Goal: Check status: Check status

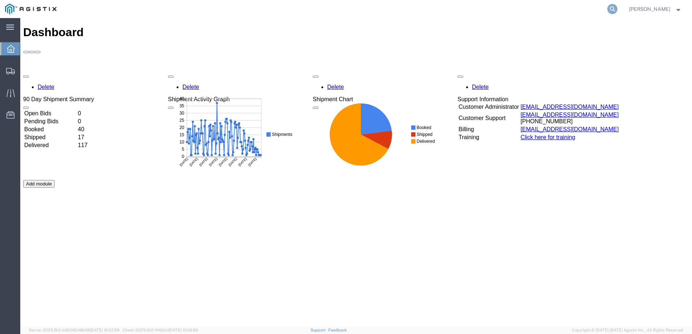
click at [617, 9] on icon at bounding box center [612, 9] width 10 height 10
click at [424, 9] on input "search" at bounding box center [497, 8] width 220 height 17
paste input "56866355"
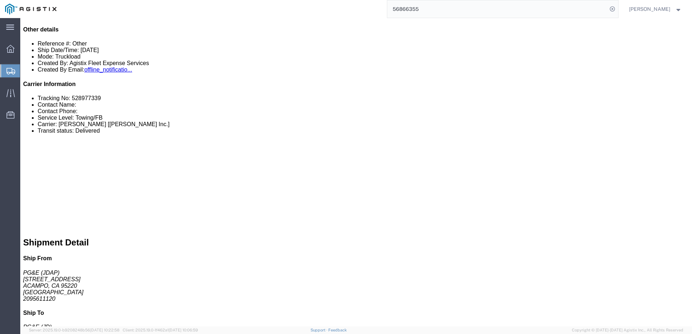
scroll to position [145, 0]
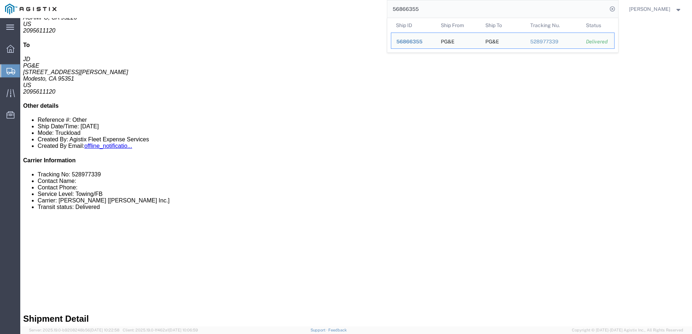
click link "Add Package"
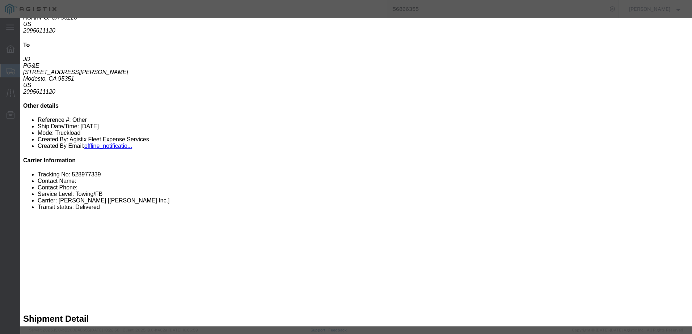
click at [20, 18] on agx-top-navbar "56866355 [PERSON_NAME]" at bounding box center [20, 176] width 0 height 316
click button "Close"
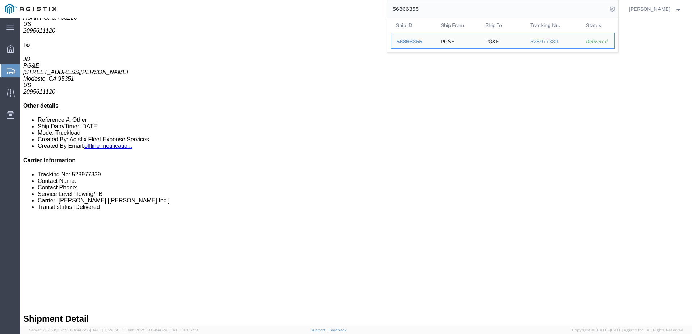
drag, startPoint x: 449, startPoint y: 7, endPoint x: 398, endPoint y: 4, distance: 51.8
click at [398, 4] on div "56866355 Ship ID Ship From Ship To Tracking Nu. Status Ship ID 56866355 Ship Fr…" at bounding box center [340, 9] width 557 height 18
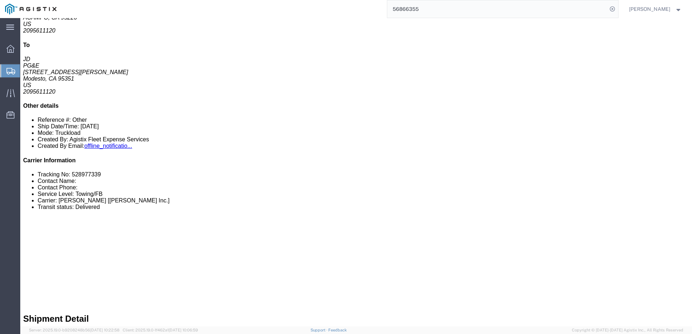
paste input "700248"
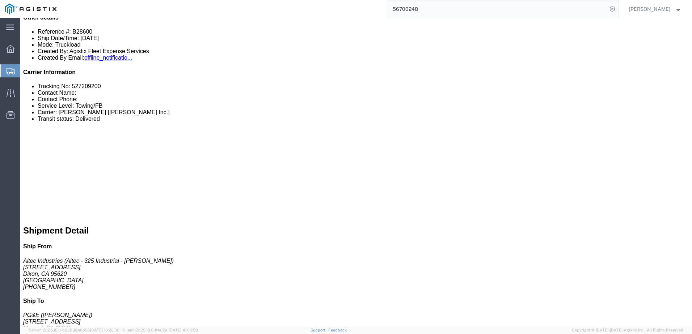
scroll to position [253, 0]
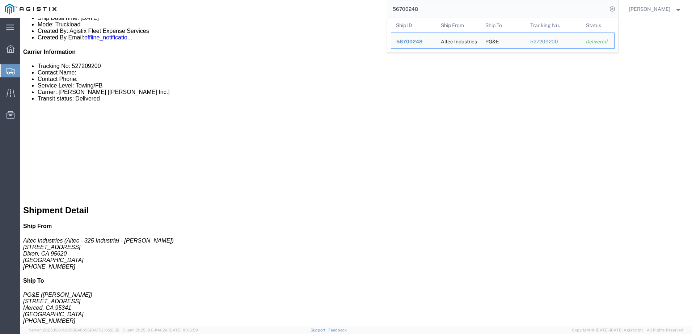
click at [385, 9] on div "56700248 Ship ID Ship From Ship To Tracking Nu. Status Ship ID 56700248 Ship Fr…" at bounding box center [340, 9] width 557 height 18
drag, startPoint x: 476, startPoint y: 10, endPoint x: 392, endPoint y: 4, distance: 84.2
click at [392, 4] on div "56700248 Ship ID Ship From Ship To Tracking Nu. Status Ship ID 56700248 Ship Fr…" at bounding box center [340, 9] width 557 height 18
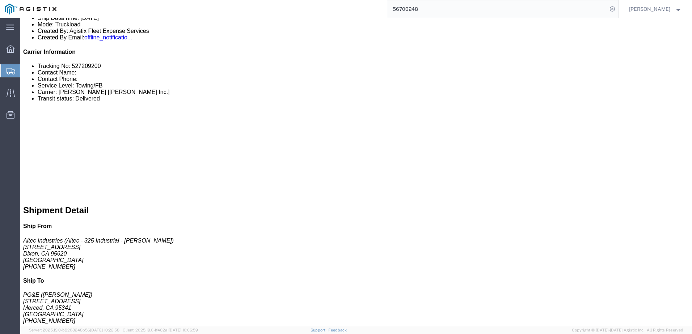
paste input "83450"
type input "56834508"
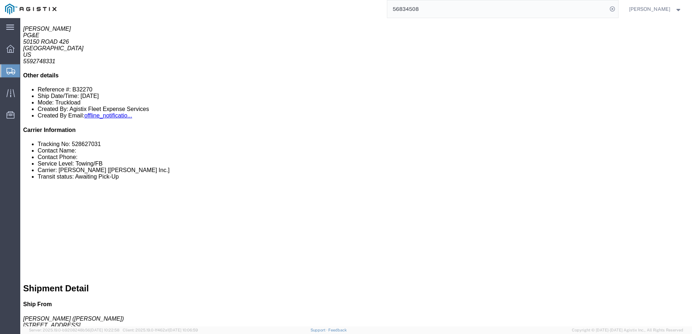
scroll to position [193, 0]
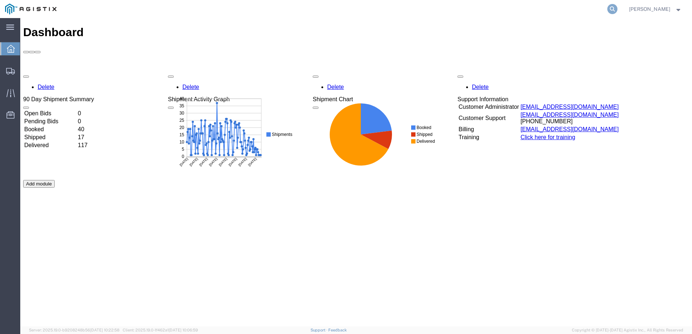
click at [617, 8] on icon at bounding box center [612, 9] width 10 height 10
click at [490, 10] on input "search" at bounding box center [497, 8] width 220 height 17
paste input "56866244"
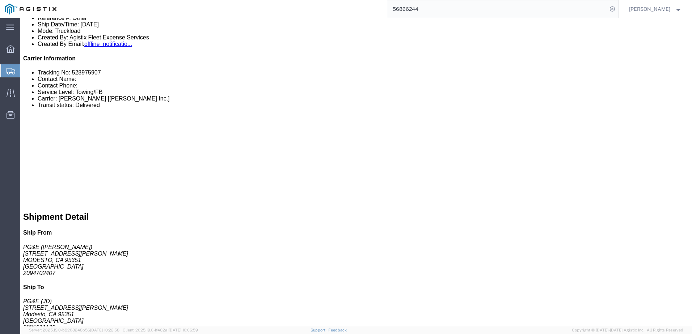
scroll to position [217, 0]
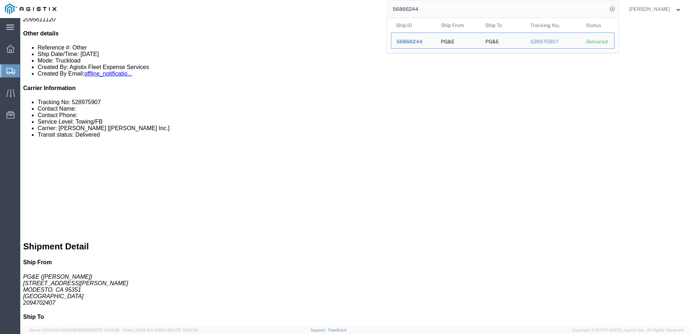
click at [359, 9] on div "56866244 Ship ID Ship From Ship To Tracking Nu. Status Ship ID 56866244 Ship Fr…" at bounding box center [340, 9] width 557 height 18
drag, startPoint x: 457, startPoint y: 10, endPoint x: 395, endPoint y: 3, distance: 63.0
click at [395, 3] on div "56866244 Ship ID Ship From Ship To Tracking Nu. Status Ship ID 56866244 Ship Fr…" at bounding box center [340, 9] width 557 height 18
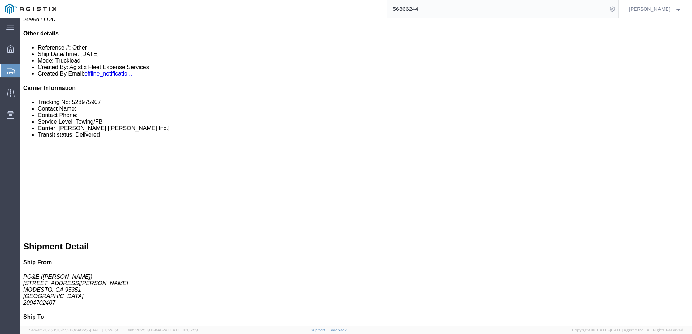
paste input "70379"
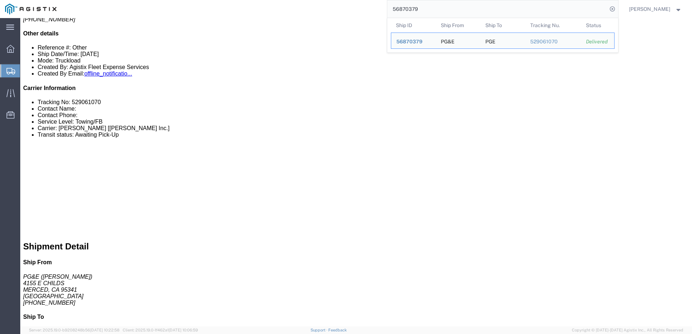
drag, startPoint x: 459, startPoint y: 10, endPoint x: 400, endPoint y: 6, distance: 58.8
click at [400, 6] on div "56870379 Ship ID Ship From Ship To Tracking Nu. Status Ship ID 56870379 Ship Fr…" at bounding box center [340, 9] width 557 height 18
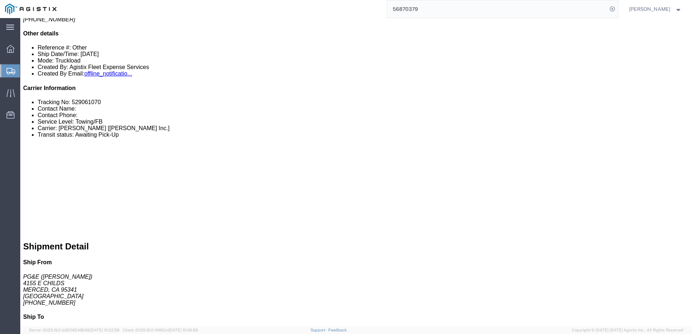
paste input "40"
type input "56870409"
